Goal: Task Accomplishment & Management: Use online tool/utility

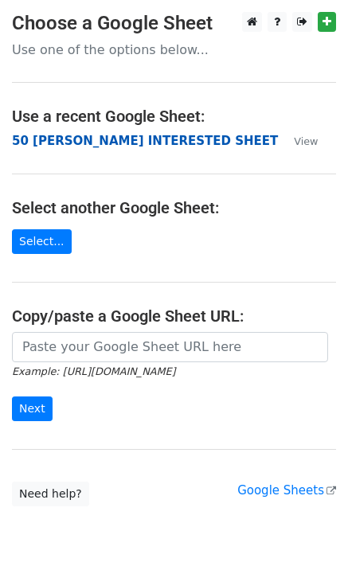
click at [107, 146] on strong "50 [PERSON_NAME] INTERESTED SHEET" at bounding box center [145, 141] width 266 height 14
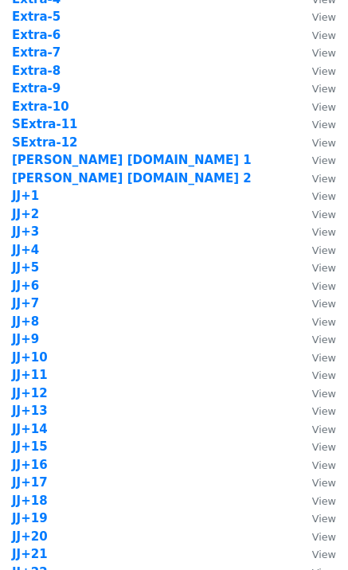
scroll to position [849, 0]
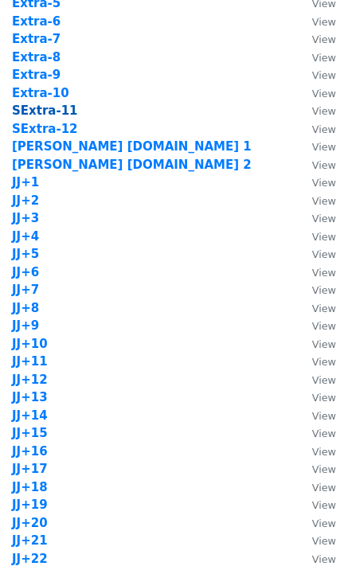
click at [60, 111] on strong "SExtra-11" at bounding box center [45, 110] width 66 height 14
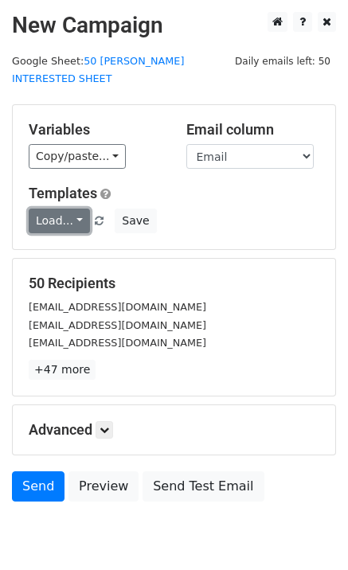
click at [66, 208] on link "Load..." at bounding box center [59, 220] width 61 height 25
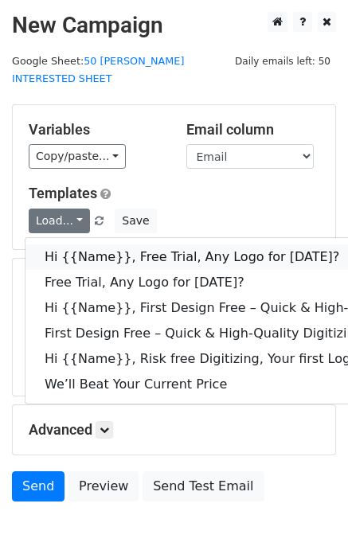
click at [127, 244] on link "Hi {{Name}}, Free Trial, Any Logo for today?" at bounding box center [253, 256] width 457 height 25
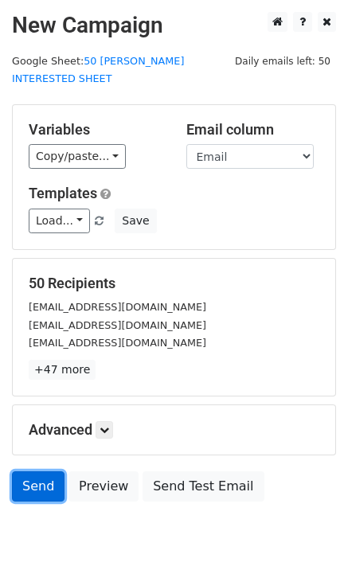
click at [28, 476] on link "Send" at bounding box center [38, 486] width 53 height 30
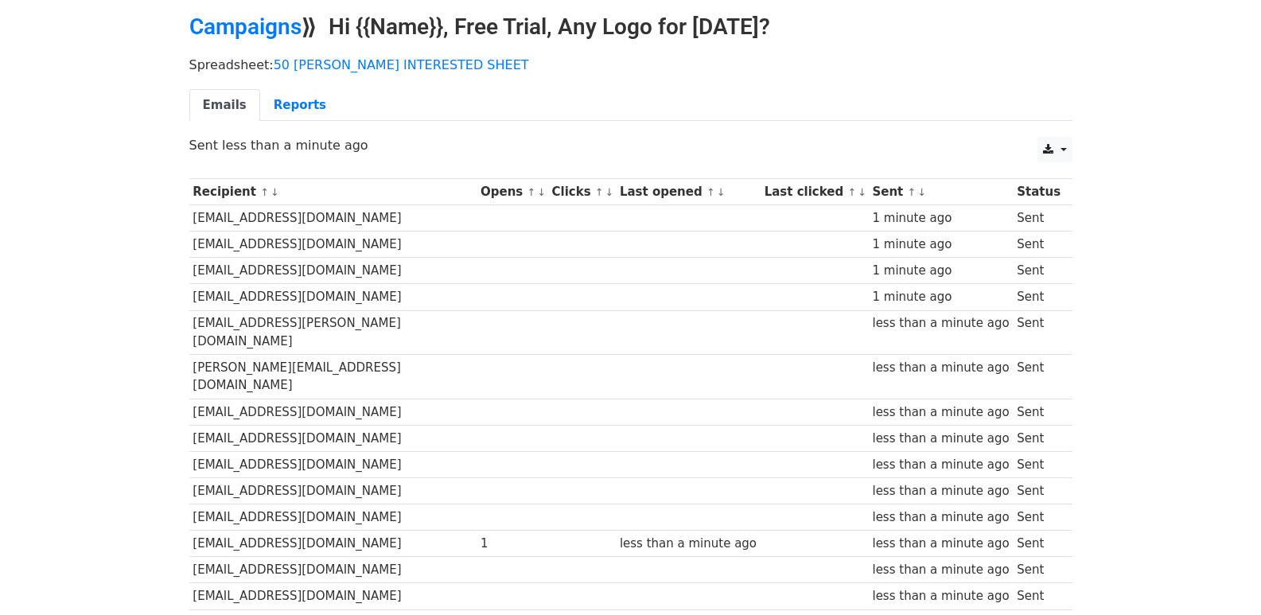
scroll to position [1061, 0]
